Goal: Task Accomplishment & Management: Manage account settings

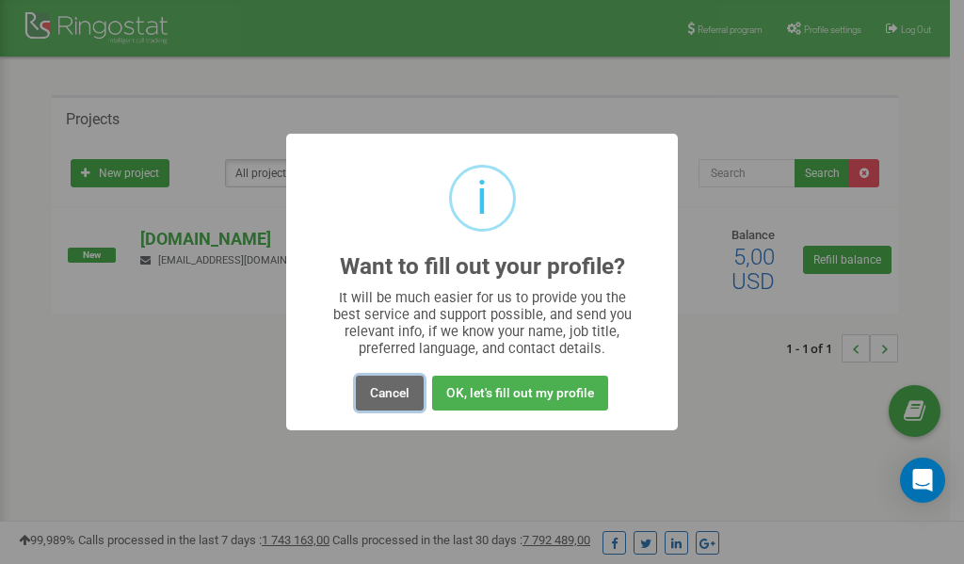
click at [399, 389] on button "Cancel" at bounding box center [390, 393] width 68 height 35
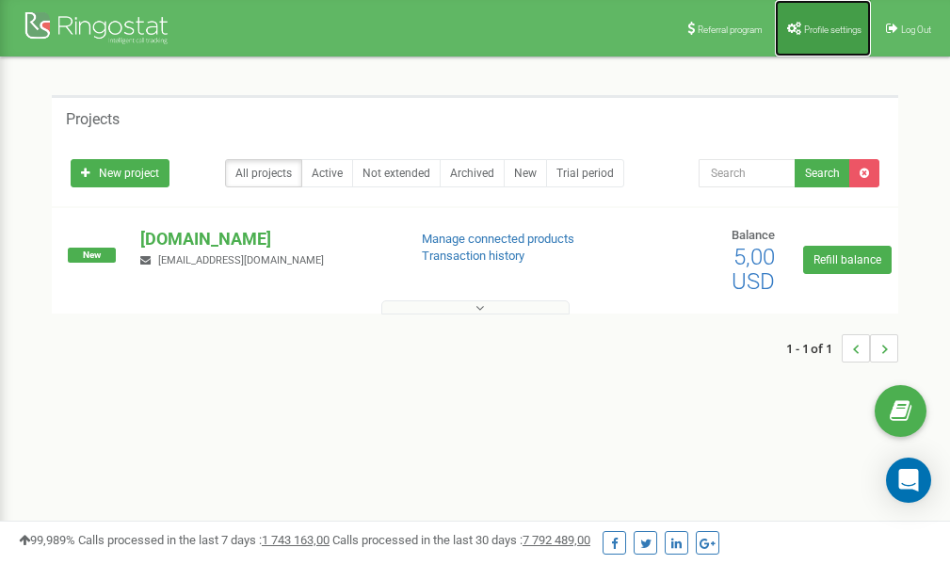
click at [824, 20] on link "Profile settings" at bounding box center [823, 28] width 96 height 56
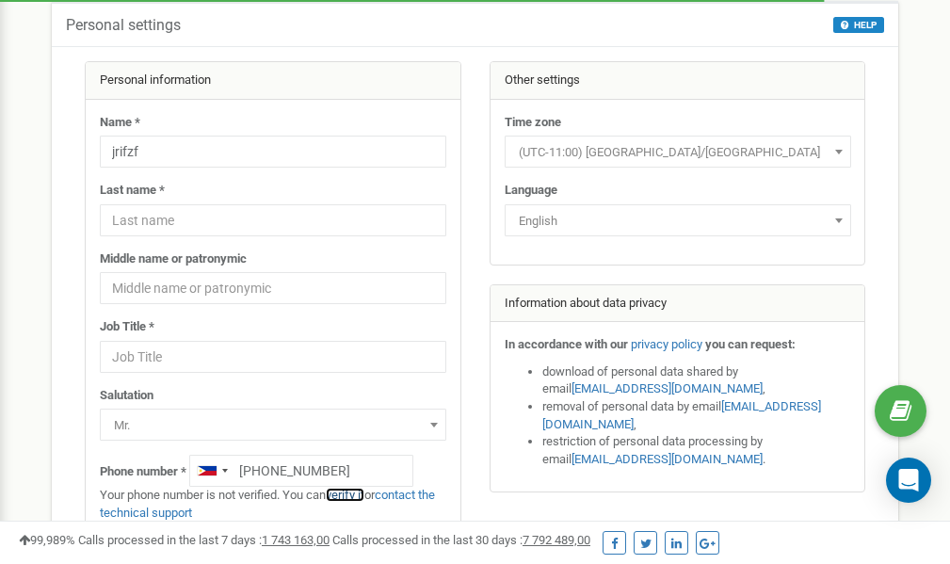
click at [351, 491] on link "verify it" at bounding box center [345, 495] width 39 height 14
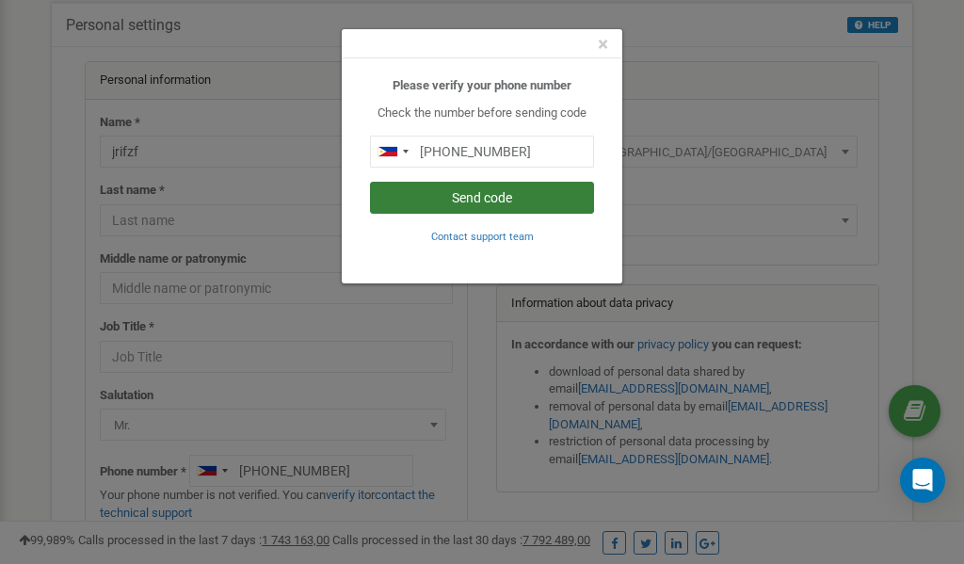
click at [493, 197] on button "Send code" at bounding box center [482, 198] width 224 height 32
